Goal: Check status: Check status

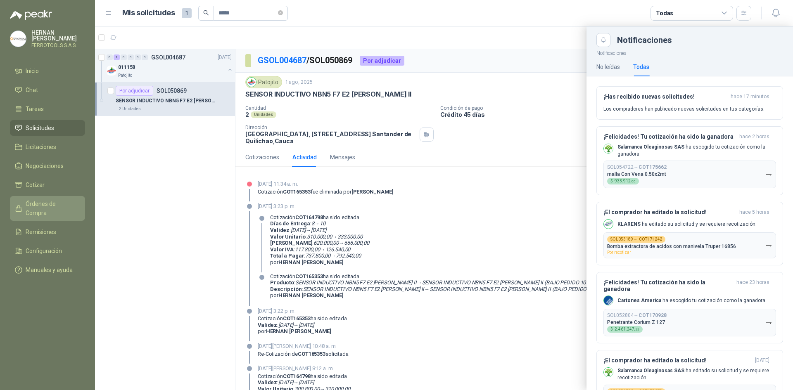
click at [52, 204] on span "Órdenes de Compra" at bounding box center [52, 208] width 52 height 18
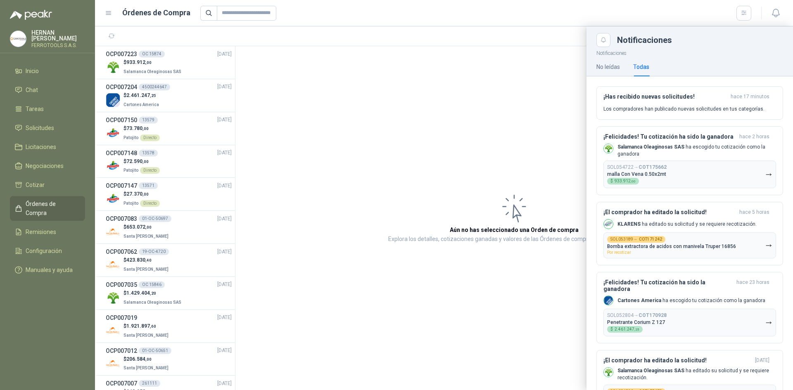
click at [179, 64] on div at bounding box center [444, 208] width 698 height 364
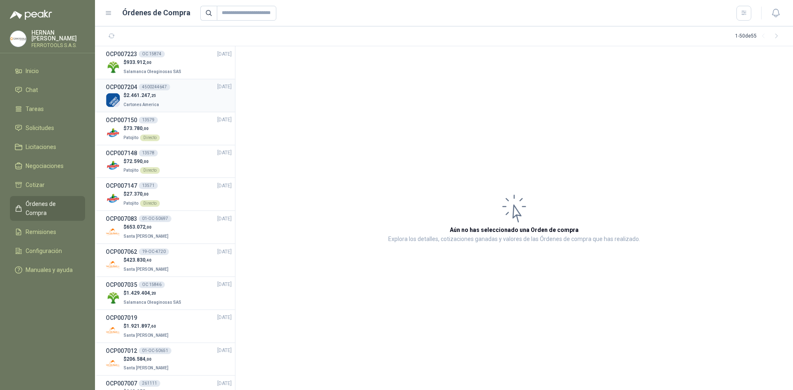
click at [177, 97] on div "$ 2.461.247 ,25 Cartones America" at bounding box center [169, 100] width 126 height 17
click at [169, 137] on div "$ 73.780 ,00 Patojito Directo" at bounding box center [169, 133] width 126 height 17
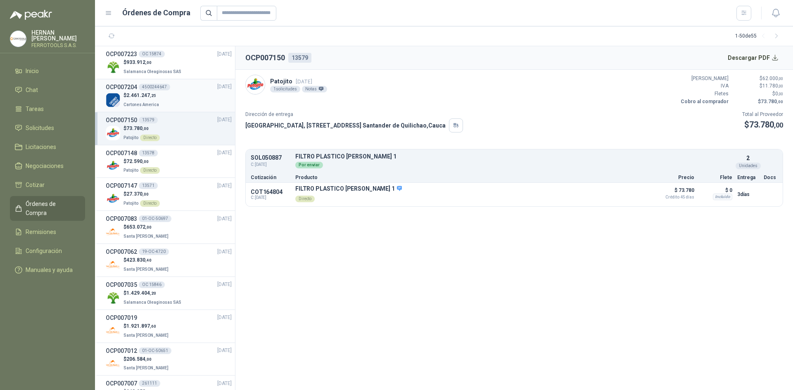
click at [182, 101] on div "$ 2.461.247 ,25 Cartones America" at bounding box center [169, 100] width 126 height 17
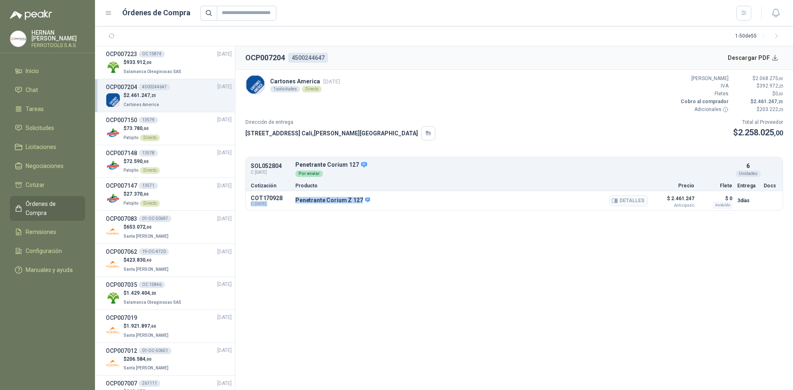
drag, startPoint x: 359, startPoint y: 199, endPoint x: 292, endPoint y: 199, distance: 66.9
click at [292, 199] on div "COT170928 C: [DATE] Penetrante Corium Z 127 Detalles $ 2.461.247 Anticipado $ 0…" at bounding box center [514, 200] width 537 height 19
click at [295, 202] on div "COT170928 C: [DATE] Penetrante Corium Z 127 Detalles $ 2.461.247 Anticipado $ 0…" at bounding box center [514, 200] width 537 height 19
drag, startPoint x: 295, startPoint y: 200, endPoint x: 363, endPoint y: 195, distance: 67.9
click at [363, 195] on div "Penetrante Corium Z 127 Detalles" at bounding box center [471, 201] width 353 height 14
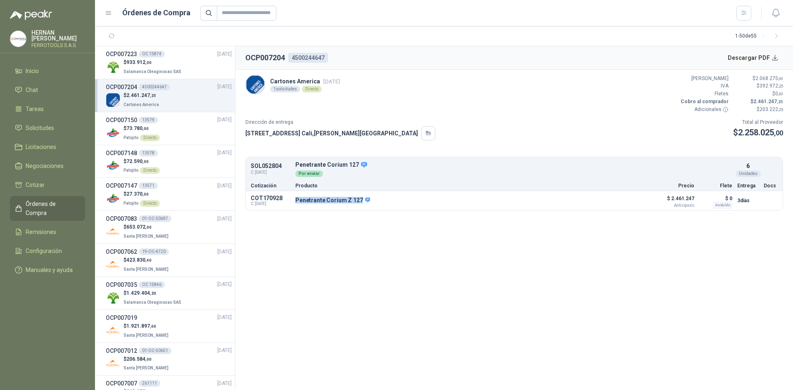
copy p "Penetrante Corium Z 127"
drag, startPoint x: 312, startPoint y: 57, endPoint x: 320, endPoint y: 55, distance: 8.1
click at [320, 55] on div "4500244647" at bounding box center [308, 58] width 40 height 10
